Goal: Entertainment & Leisure: Consume media (video, audio)

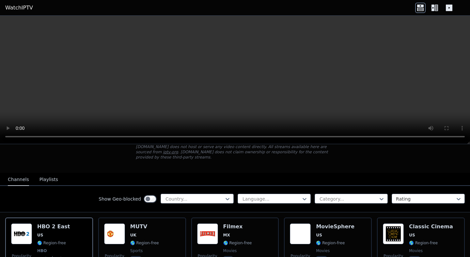
scroll to position [44, 0]
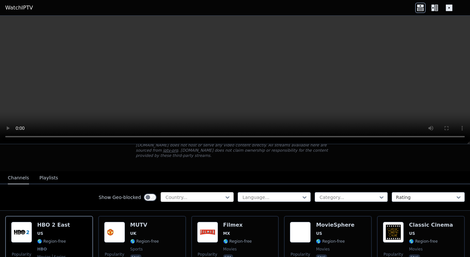
click at [186, 198] on div at bounding box center [194, 197] width 59 height 7
type input "***"
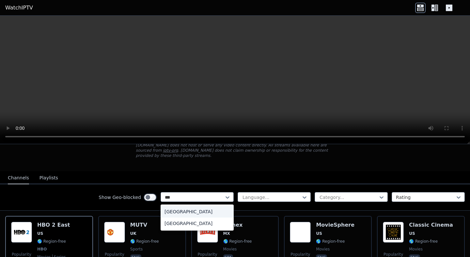
click at [189, 209] on div "[GEOGRAPHIC_DATA]" at bounding box center [197, 212] width 73 height 12
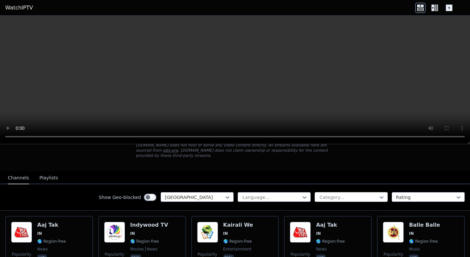
click at [368, 196] on div at bounding box center [348, 197] width 59 height 7
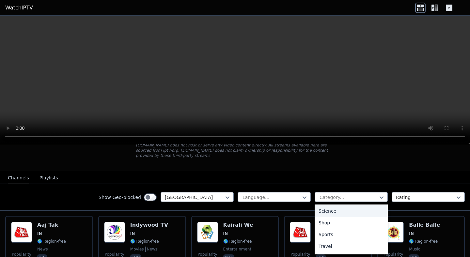
scroll to position [263, 0]
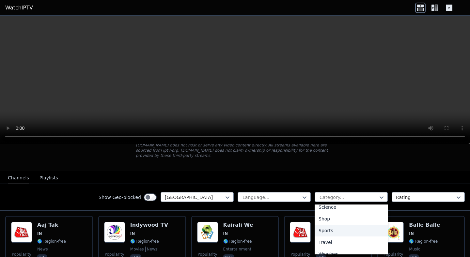
click at [328, 228] on div "Sports" at bounding box center [351, 231] width 73 height 12
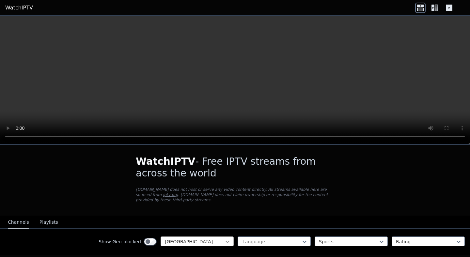
scroll to position [31, 0]
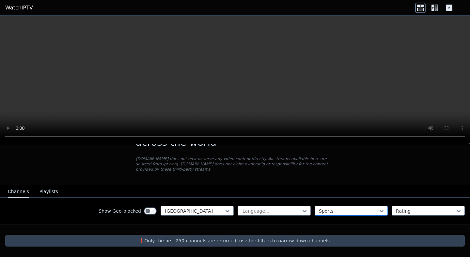
click at [346, 213] on div at bounding box center [348, 211] width 59 height 7
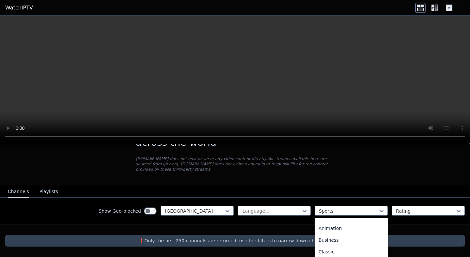
scroll to position [0, 0]
click at [340, 228] on div "All categories" at bounding box center [351, 226] width 73 height 12
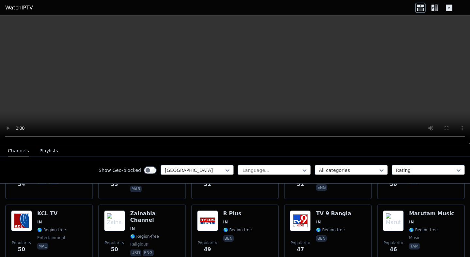
scroll to position [917, 0]
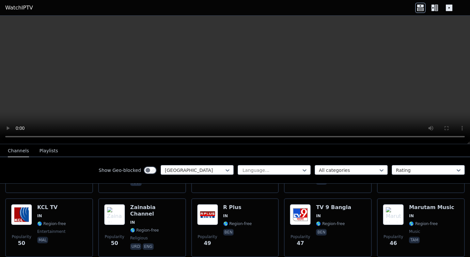
click at [55, 152] on div "Channels Playlists" at bounding box center [33, 151] width 61 height 12
click at [48, 152] on button "Playlists" at bounding box center [49, 151] width 19 height 12
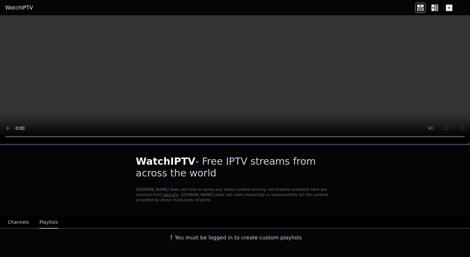
scroll to position [0, 0]
click at [13, 224] on button "Channels" at bounding box center [18, 222] width 21 height 12
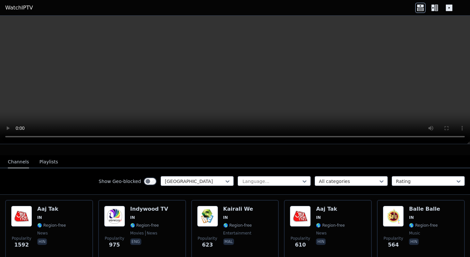
scroll to position [88, 0]
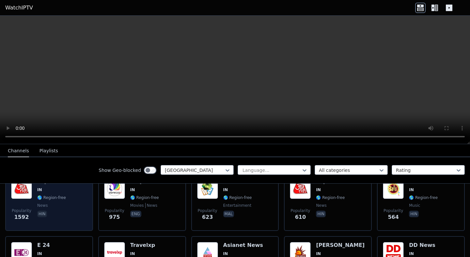
click at [71, 205] on div "Popularity 1592 Aaj Tak IN 🌎 Region-free news hin" at bounding box center [49, 201] width 76 height 47
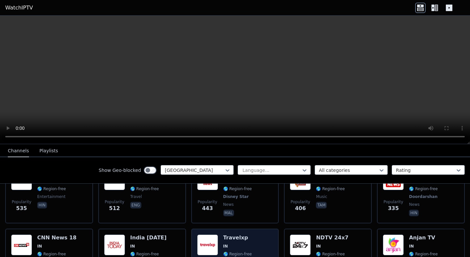
scroll to position [178, 0]
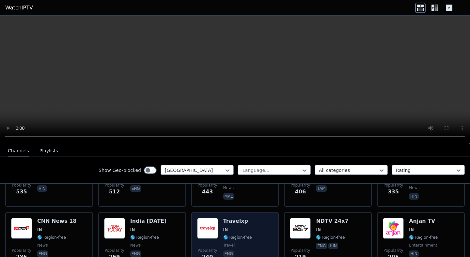
click at [248, 221] on h6 "Travelxp" at bounding box center [237, 221] width 29 height 7
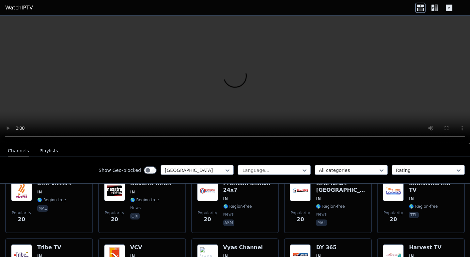
scroll to position [1698, 0]
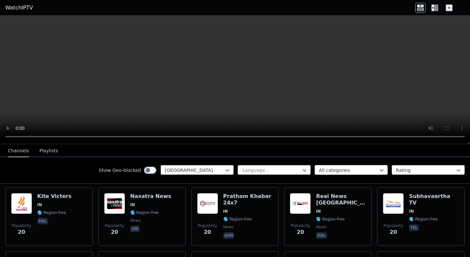
click at [356, 172] on div at bounding box center [348, 170] width 59 height 7
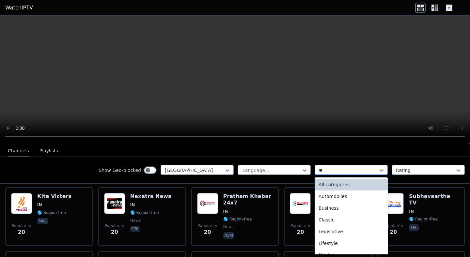
type input "***"
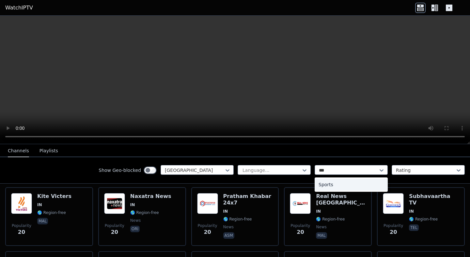
click at [334, 189] on div "Sports" at bounding box center [351, 185] width 73 height 12
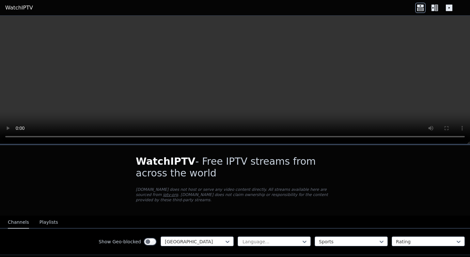
scroll to position [31, 0]
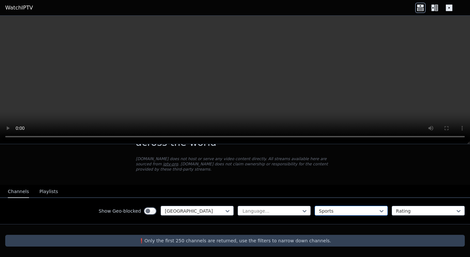
click at [328, 211] on div at bounding box center [348, 211] width 59 height 7
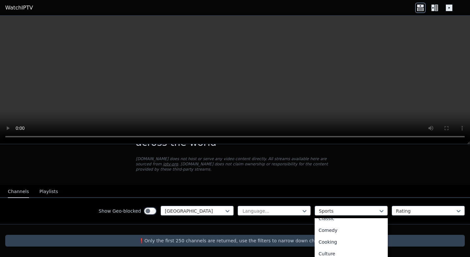
scroll to position [0, 0]
click at [349, 248] on div "Animation" at bounding box center [351, 249] width 73 height 12
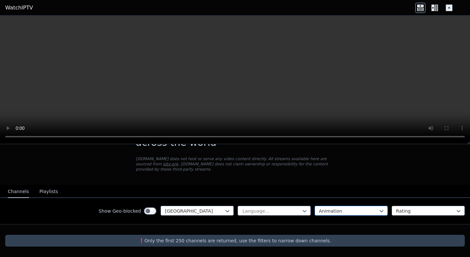
click at [344, 211] on div at bounding box center [348, 211] width 59 height 7
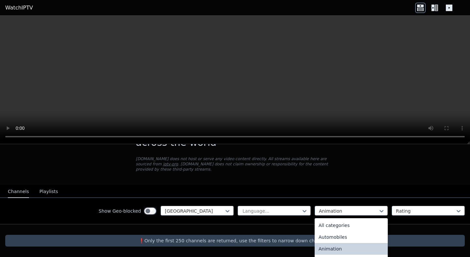
click at [335, 254] on div "Animation" at bounding box center [351, 249] width 73 height 12
